Goal: Task Accomplishment & Management: Use online tool/utility

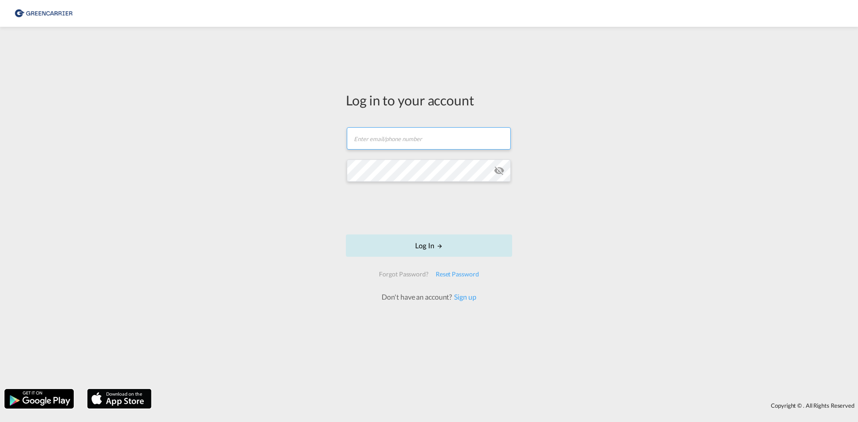
type input "[EMAIL_ADDRESS][DOMAIN_NAME]"
drag, startPoint x: 454, startPoint y: 241, endPoint x: 447, endPoint y: 241, distance: 7.2
click at [454, 241] on button "Log In" at bounding box center [429, 246] width 166 height 22
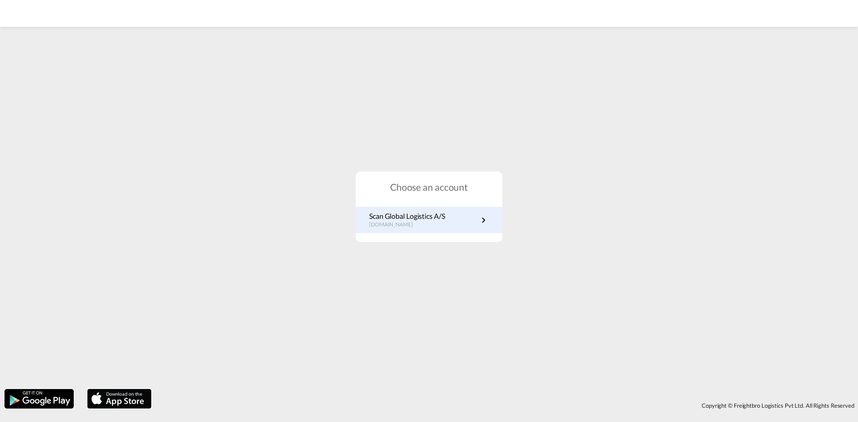
click at [468, 222] on link "Scan Global Logistics A/S [DOMAIN_NAME]" at bounding box center [429, 219] width 120 height 17
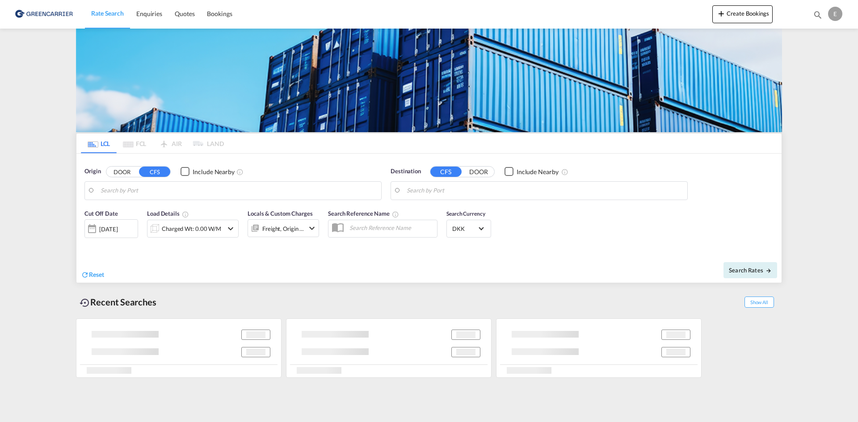
type input "Odense, DKODE"
type input "Osaka, JPOSA"
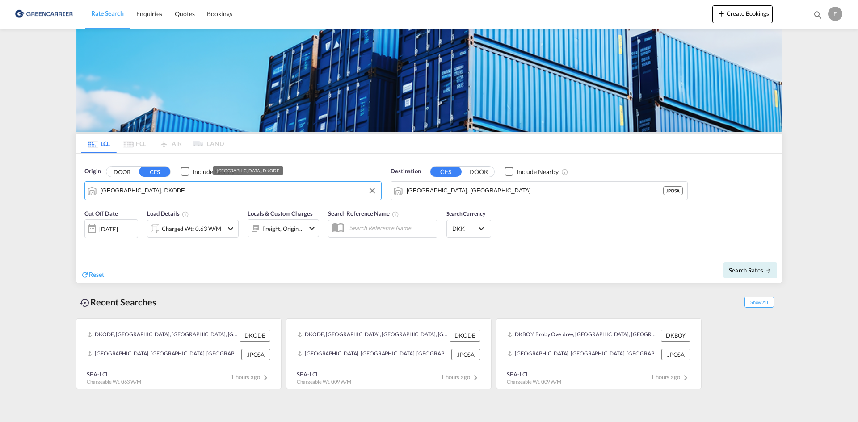
click at [199, 191] on input "Odense, DKODE" at bounding box center [239, 190] width 276 height 13
drag, startPoint x: 143, startPoint y: 190, endPoint x: 77, endPoint y: 190, distance: 65.7
click at [130, 178] on div "Origin DOOR CFS Include Nearby assens" at bounding box center [232, 183] width 297 height 33
click at [127, 171] on button "DOOR" at bounding box center [121, 172] width 31 height 10
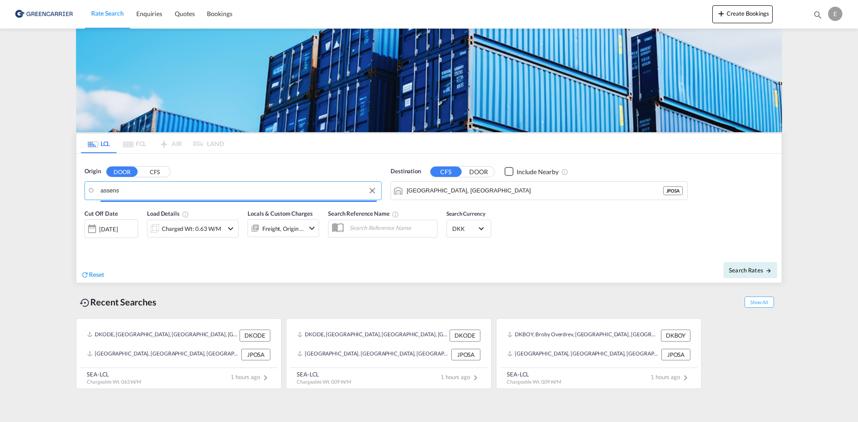
drag, startPoint x: 132, startPoint y: 185, endPoint x: 97, endPoint y: 187, distance: 35.4
click at [97, 187] on md-input-container "assens" at bounding box center [233, 191] width 296 height 18
drag, startPoint x: 136, startPoint y: 192, endPoint x: 99, endPoint y: 191, distance: 37.5
drag, startPoint x: 132, startPoint y: 193, endPoint x: 115, endPoint y: 191, distance: 17.1
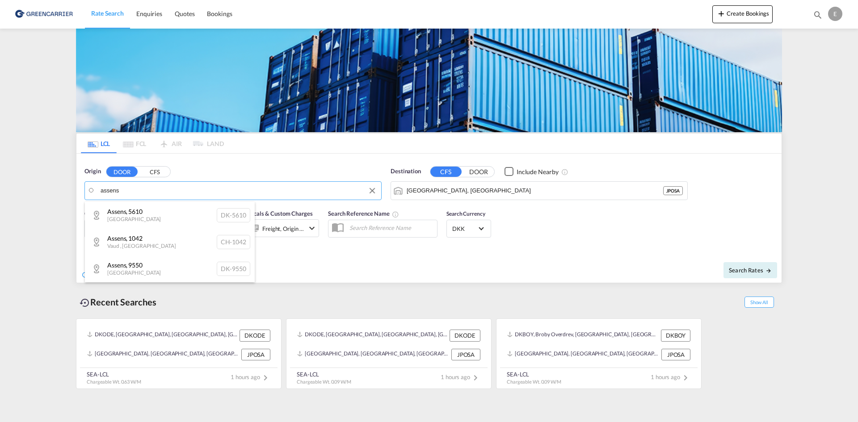
drag, startPoint x: 129, startPoint y: 191, endPoint x: 122, endPoint y: 190, distance: 7.6
click at [130, 210] on div "Assens , 5610 Denmark DK-5610" at bounding box center [170, 215] width 170 height 27
type input "DK-5610, Assens"
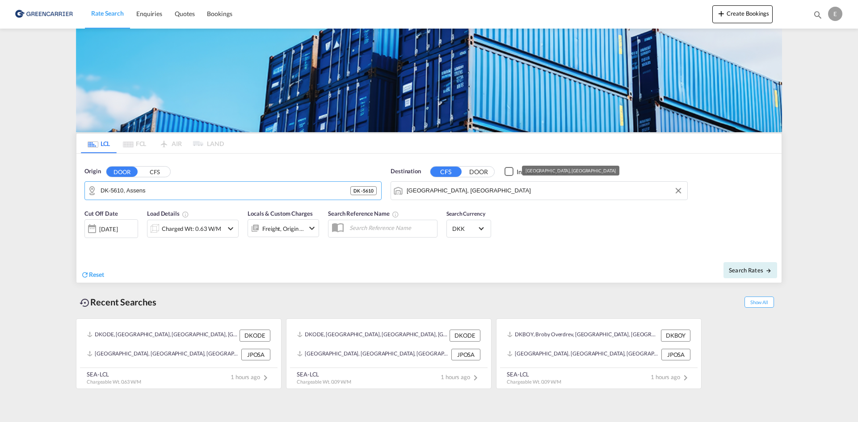
click at [437, 191] on input "Osaka, JPOSA" at bounding box center [545, 190] width 276 height 13
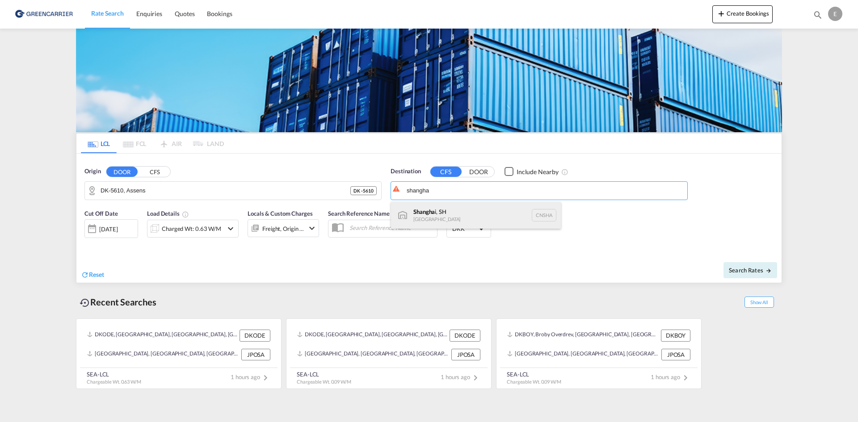
click at [472, 203] on div "Shangha i, SH China CNSHA" at bounding box center [476, 215] width 170 height 27
type input "Shanghai, SH, CNSHA"
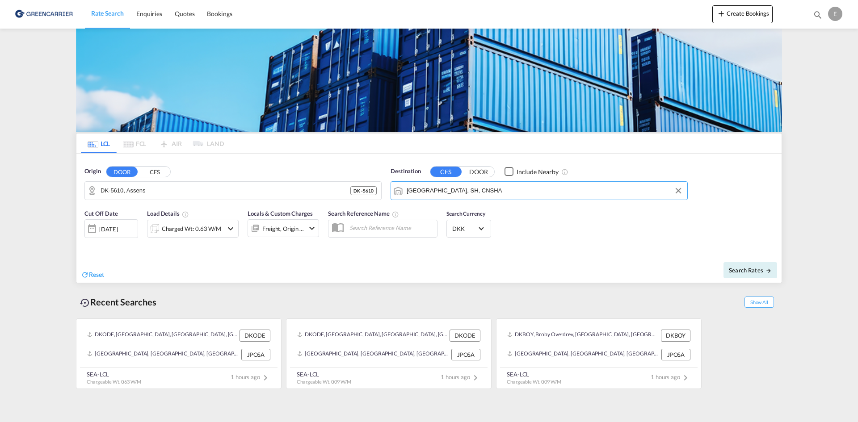
click at [137, 231] on div "12 Aug 2025" at bounding box center [111, 228] width 54 height 19
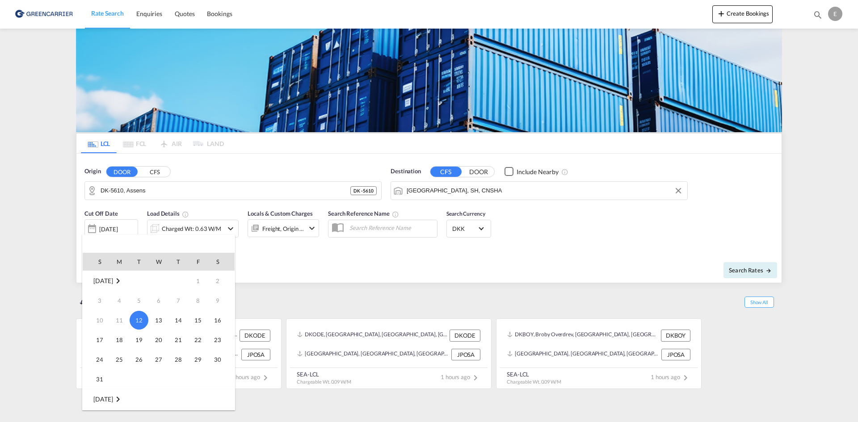
drag, startPoint x: 278, startPoint y: 273, endPoint x: 222, endPoint y: 240, distance: 64.7
click at [278, 273] on div at bounding box center [429, 211] width 858 height 422
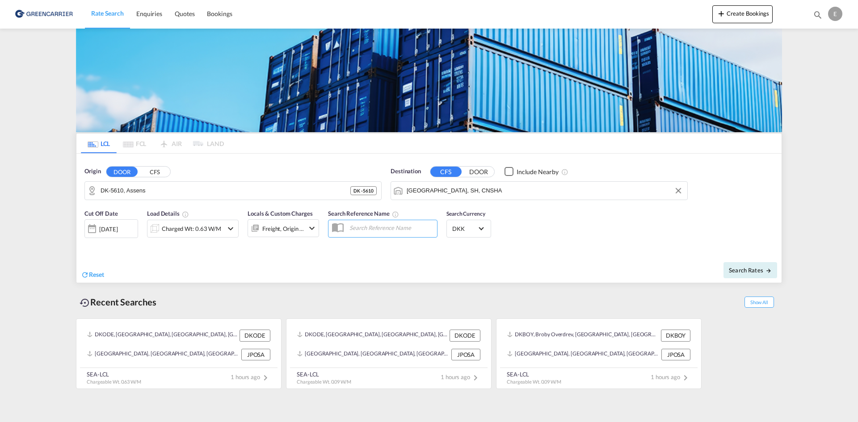
click at [211, 226] on div "Charged Wt: 0.63 W/M" at bounding box center [191, 229] width 59 height 13
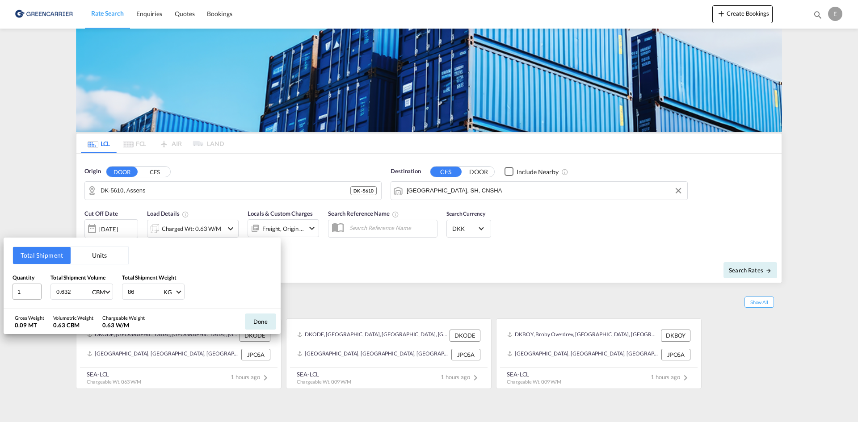
drag, startPoint x: 72, startPoint y: 293, endPoint x: 32, endPoint y: 287, distance: 40.2
click at [37, 288] on div "Quantity 1 Total Shipment Volume 0.632 CBM CBM CFT Total Shipment Weight 86 KG …" at bounding box center [142, 287] width 259 height 27
type input "1.8"
drag, startPoint x: 144, startPoint y: 296, endPoint x: 93, endPoint y: 297, distance: 51.4
click at [101, 296] on div "Quantity 1 Total Shipment Volume 1.8 CBM CBM CFT Total Shipment Weight 86 KG KG…" at bounding box center [142, 287] width 259 height 27
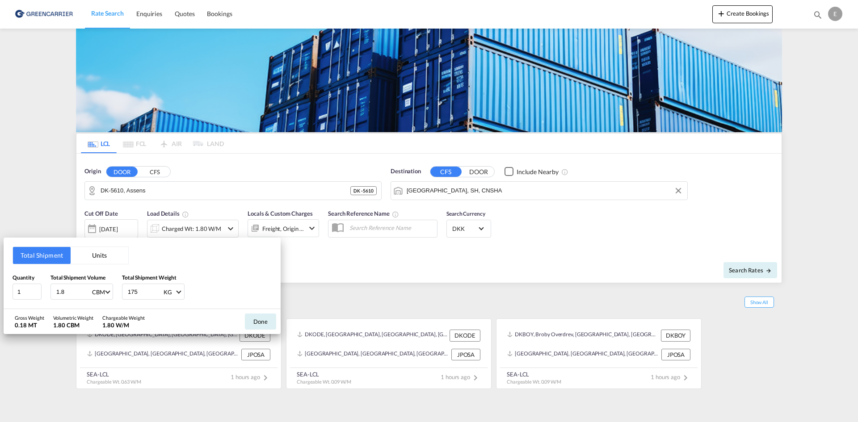
type input "175"
type input "2"
click at [270, 321] on button "Done" at bounding box center [260, 322] width 31 height 16
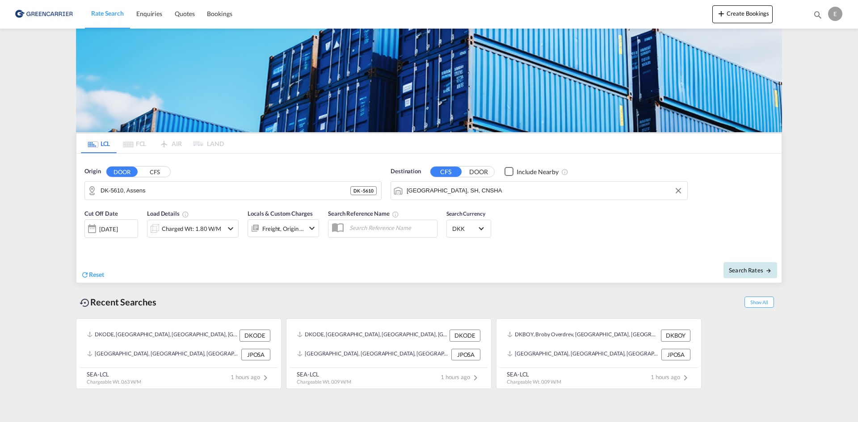
click at [741, 265] on button "Search Rates" at bounding box center [751, 270] width 54 height 16
type input "5610 to CNSHA / 12 Aug 2025"
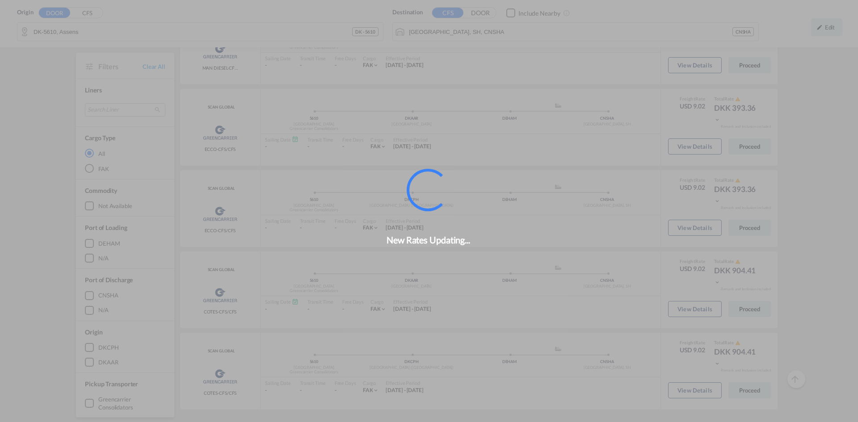
scroll to position [240, 0]
